Goal: Navigation & Orientation: Go to known website

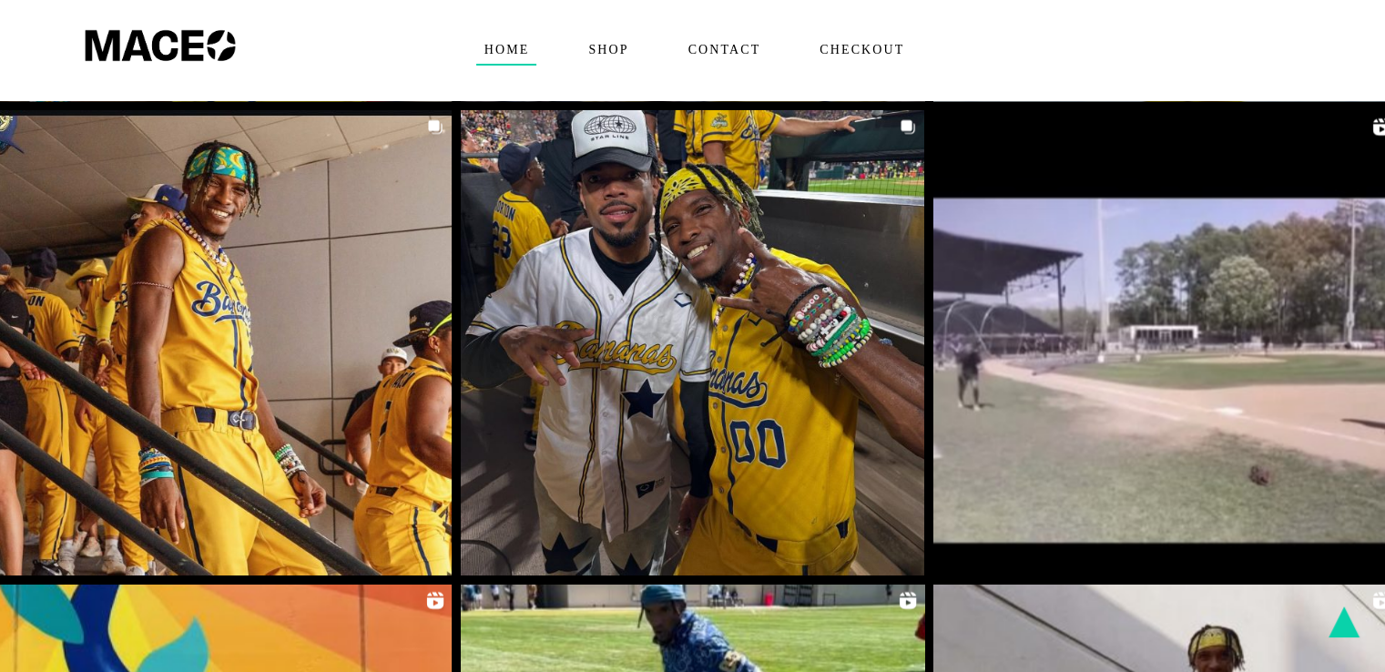
scroll to position [2950, 0]
